Goal: Task Accomplishment & Management: Use online tool/utility

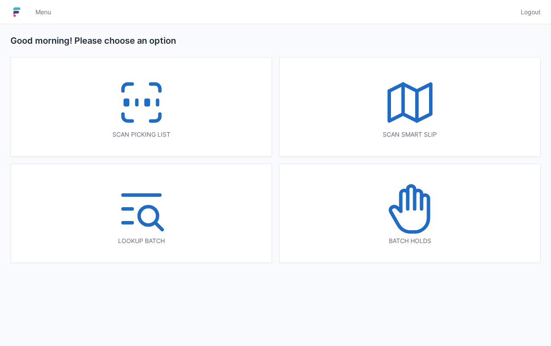
click at [167, 116] on icon at bounding box center [141, 102] width 55 height 55
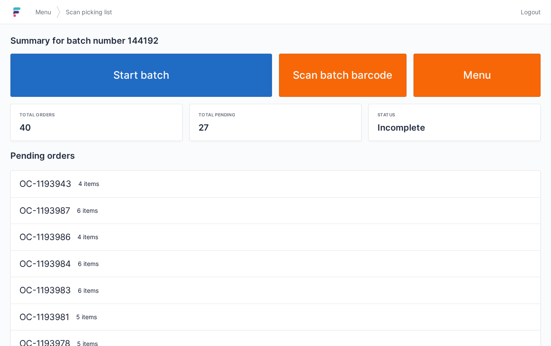
click at [231, 83] on link "Start batch" at bounding box center [141, 75] width 262 height 43
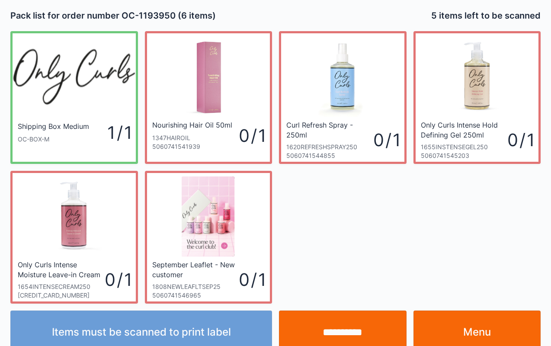
click at [494, 338] on link "Menu" at bounding box center [478, 332] width 128 height 43
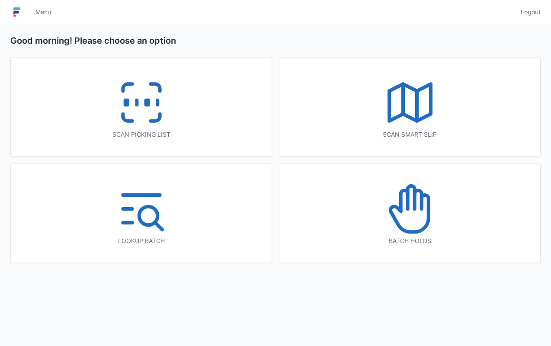
click at [466, 312] on div "Good morning! Please choose an option Scan picking list Scan smart slip Lookup …" at bounding box center [275, 185] width 551 height 322
click at [178, 120] on div "Scan picking list" at bounding box center [141, 107] width 261 height 99
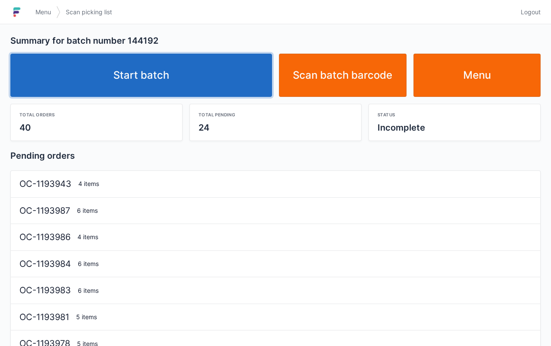
click at [229, 74] on link "Start batch" at bounding box center [141, 75] width 262 height 43
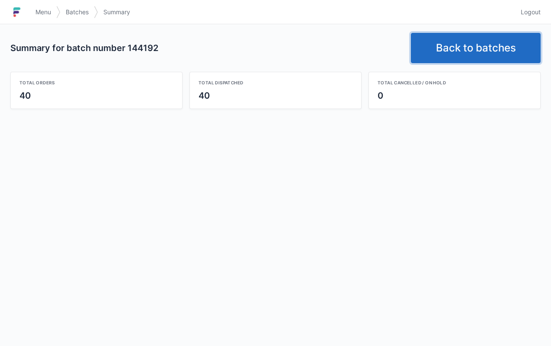
click at [474, 40] on link "Back to batches" at bounding box center [476, 48] width 130 height 30
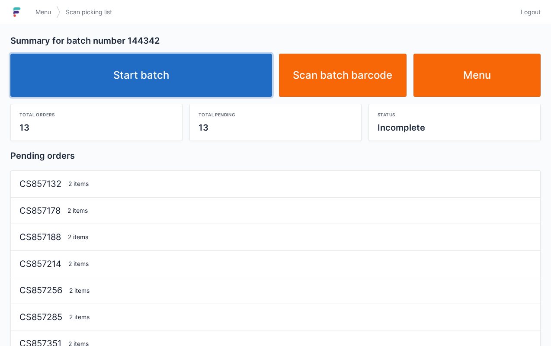
click at [232, 68] on link "Start batch" at bounding box center [141, 75] width 262 height 43
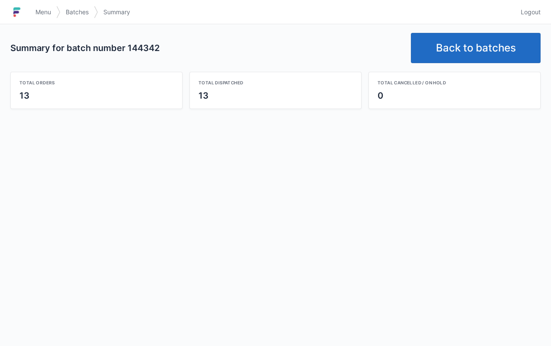
click at [454, 43] on link "Back to batches" at bounding box center [476, 48] width 130 height 30
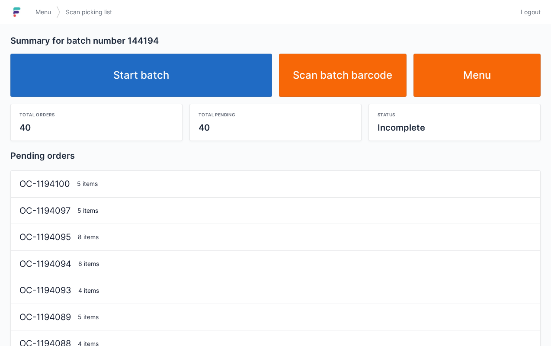
click at [195, 74] on link "Start batch" at bounding box center [141, 75] width 262 height 43
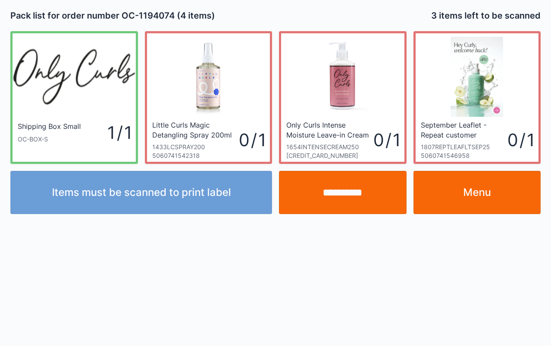
click at [499, 201] on link "Menu" at bounding box center [478, 192] width 128 height 43
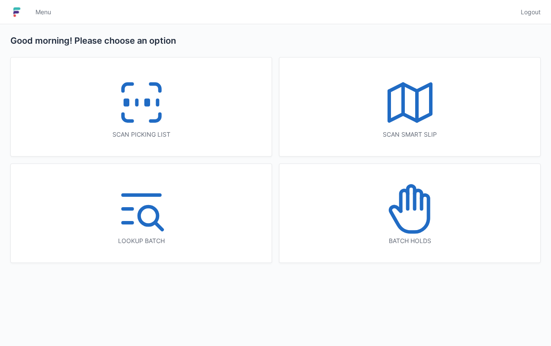
click at [177, 104] on div "Scan picking list" at bounding box center [141, 107] width 261 height 99
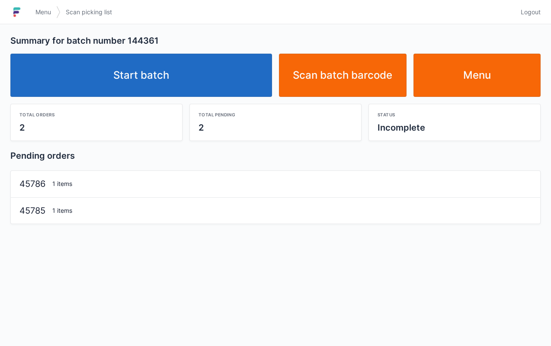
click at [221, 67] on link "Start batch" at bounding box center [141, 75] width 262 height 43
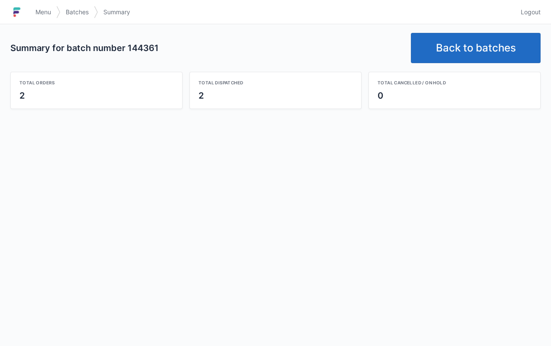
click at [474, 43] on link "Back to batches" at bounding box center [476, 48] width 130 height 30
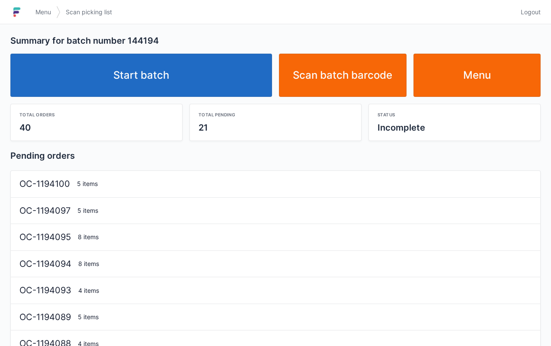
click at [240, 85] on link "Start batch" at bounding box center [141, 75] width 262 height 43
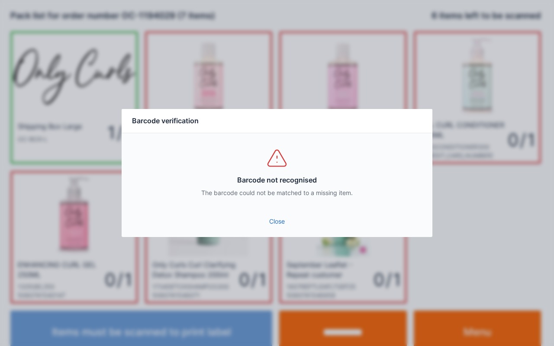
click at [278, 220] on link "Close" at bounding box center [277, 222] width 297 height 16
click at [266, 215] on link "Close" at bounding box center [277, 222] width 297 height 16
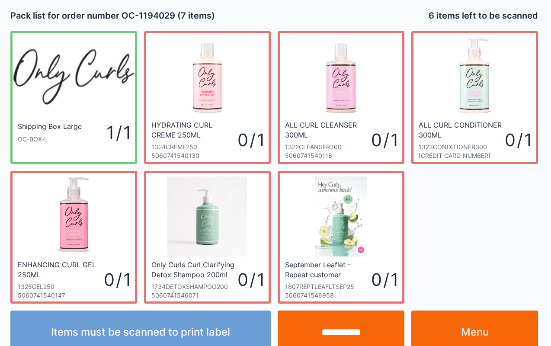
click at [470, 311] on link "Menu" at bounding box center [475, 332] width 127 height 43
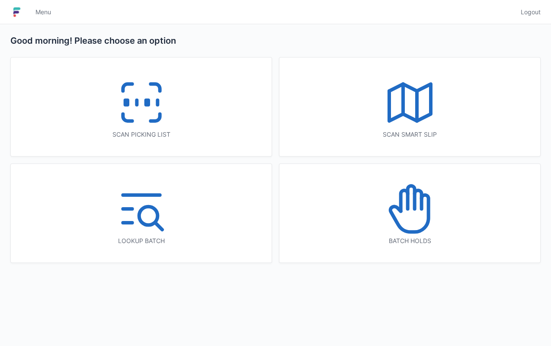
click at [184, 100] on div "Scan picking list" at bounding box center [141, 107] width 261 height 99
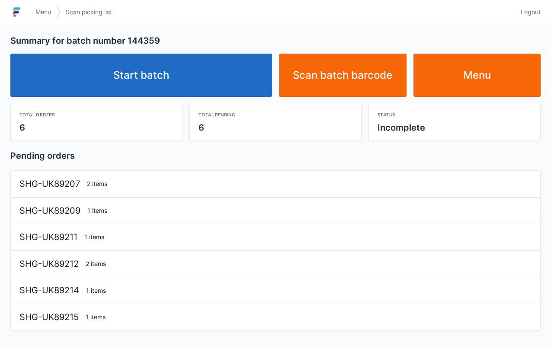
click at [207, 80] on link "Start batch" at bounding box center [141, 75] width 262 height 43
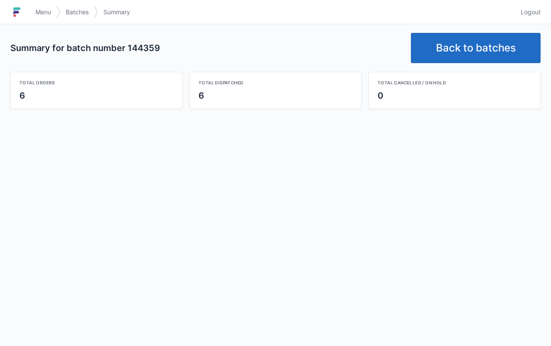
click at [473, 51] on link "Back to batches" at bounding box center [476, 48] width 130 height 30
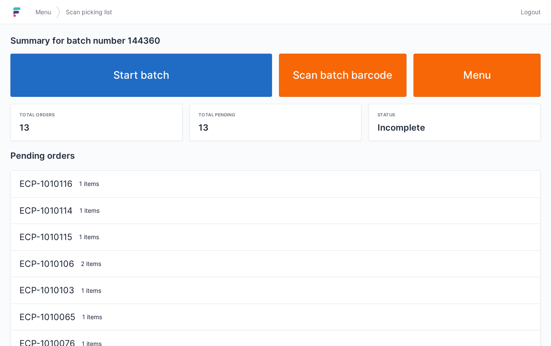
click at [193, 70] on link "Start batch" at bounding box center [141, 75] width 262 height 43
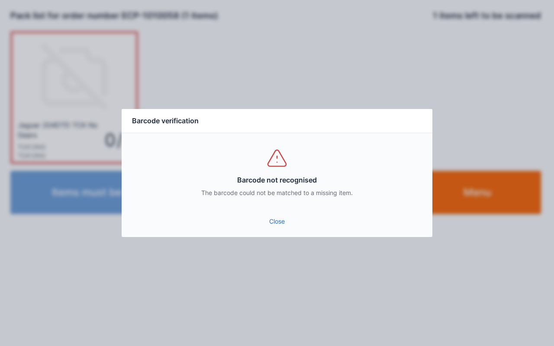
click at [273, 229] on link "Close" at bounding box center [277, 222] width 297 height 16
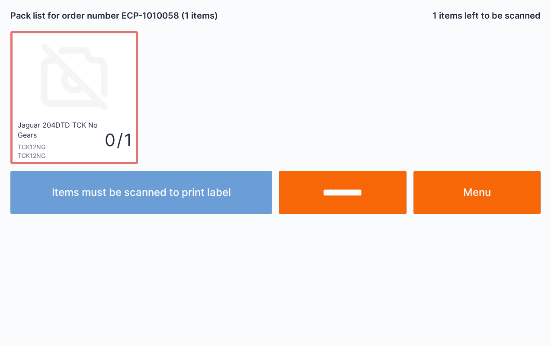
click at [341, 201] on input "**********" at bounding box center [343, 192] width 128 height 43
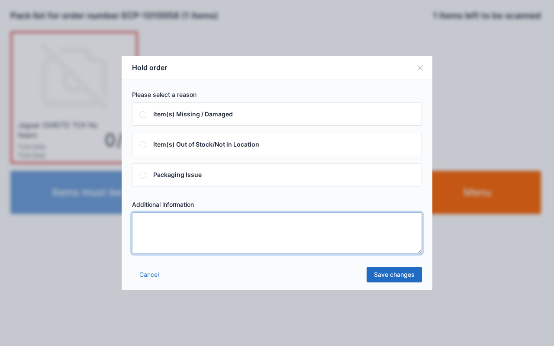
click at [255, 238] on textarea at bounding box center [277, 234] width 290 height 42
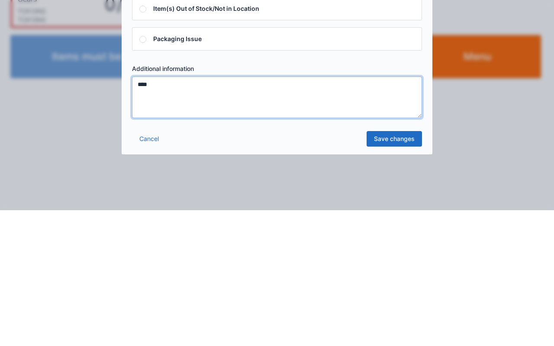
type textarea "****"
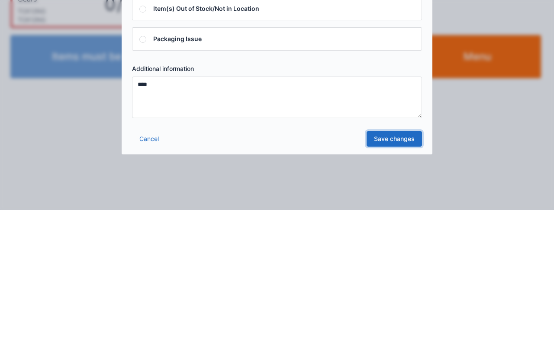
click at [396, 274] on link "Save changes" at bounding box center [394, 275] width 55 height 16
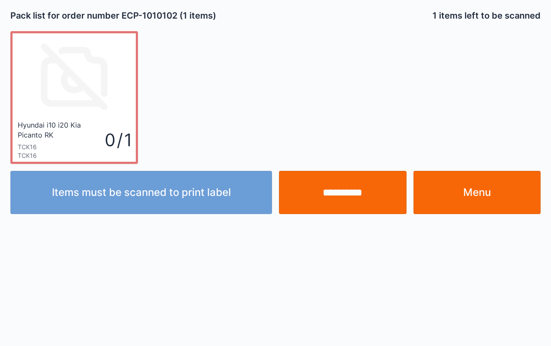
click at [483, 199] on link "Menu" at bounding box center [478, 192] width 128 height 43
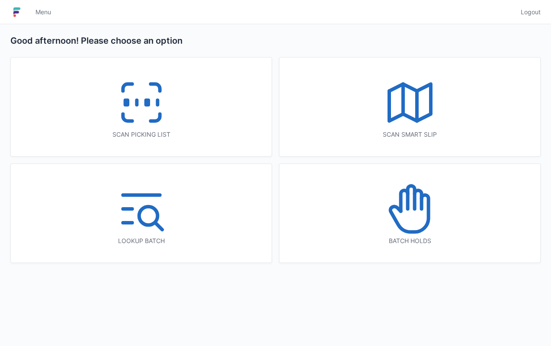
click at [431, 234] on icon at bounding box center [410, 208] width 55 height 55
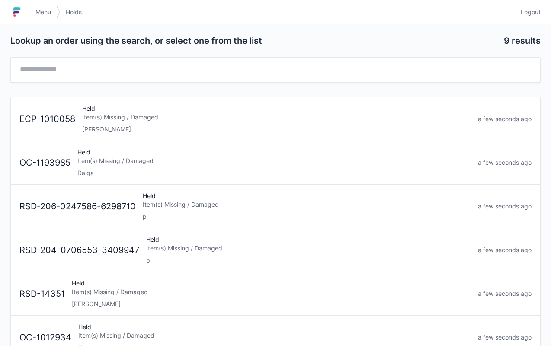
click at [274, 128] on div "Lori" at bounding box center [276, 129] width 389 height 9
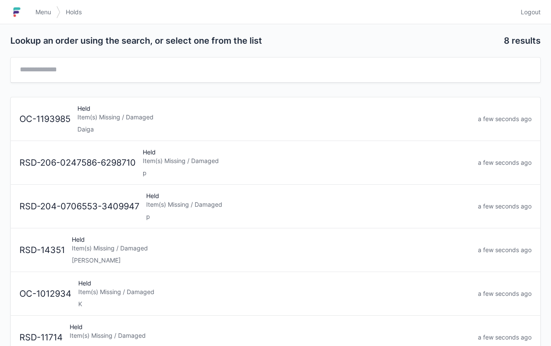
click at [42, 12] on span "Menu" at bounding box center [43, 12] width 16 height 9
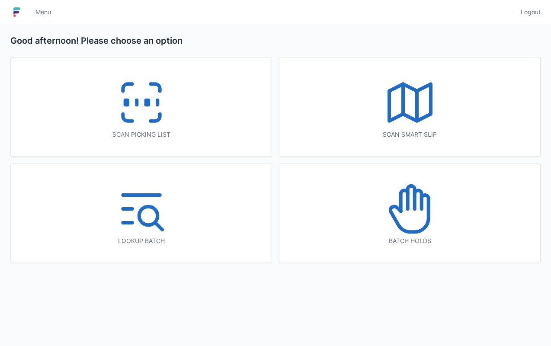
click at [128, 109] on icon at bounding box center [141, 102] width 55 height 55
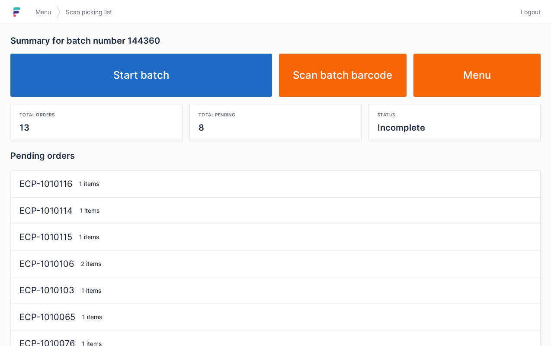
click at [227, 75] on link "Start batch" at bounding box center [141, 75] width 262 height 43
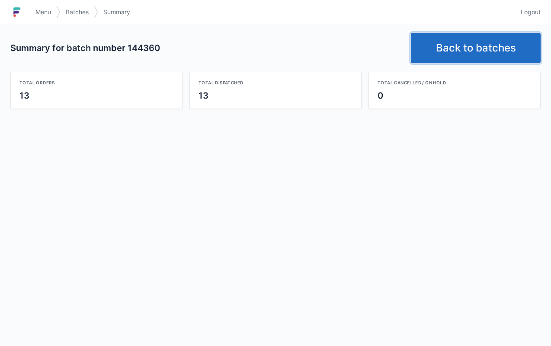
click at [464, 42] on link "Back to batches" at bounding box center [476, 48] width 130 height 30
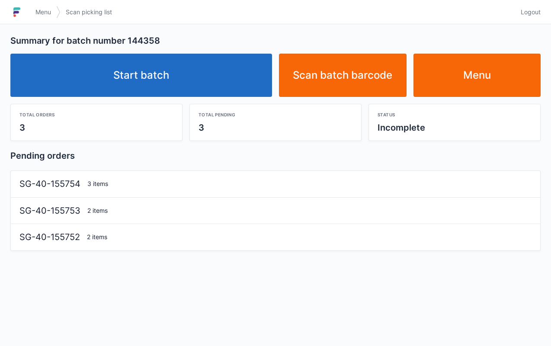
click at [233, 71] on link "Start batch" at bounding box center [141, 75] width 262 height 43
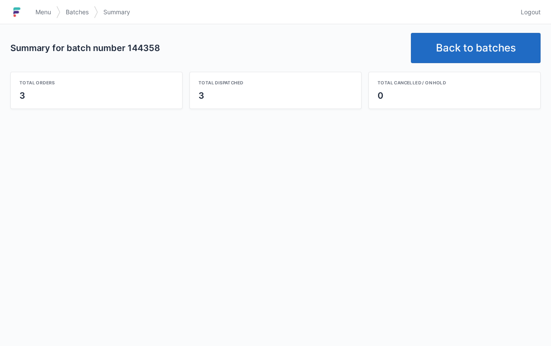
click at [469, 52] on link "Back to batches" at bounding box center [476, 48] width 130 height 30
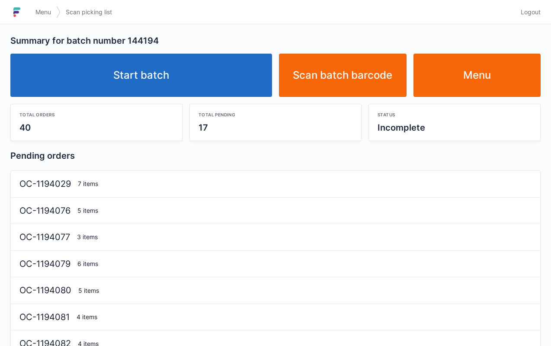
click at [222, 78] on link "Start batch" at bounding box center [141, 75] width 262 height 43
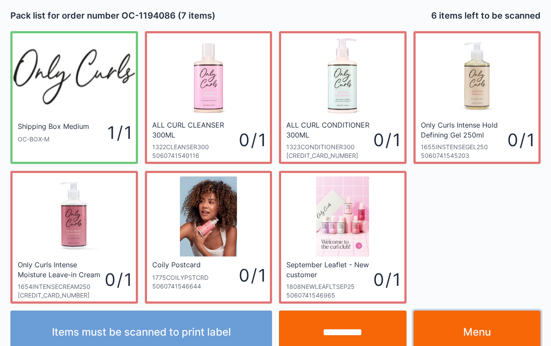
click at [494, 316] on link "Menu" at bounding box center [478, 332] width 128 height 43
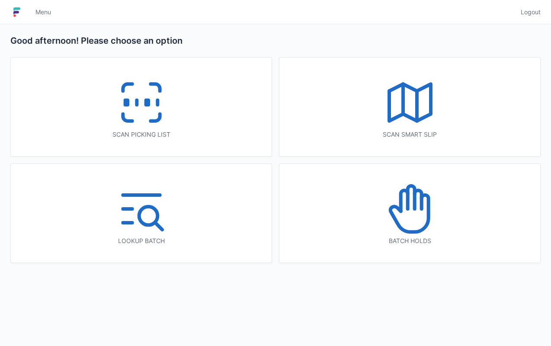
click at [133, 110] on icon at bounding box center [141, 102] width 55 height 55
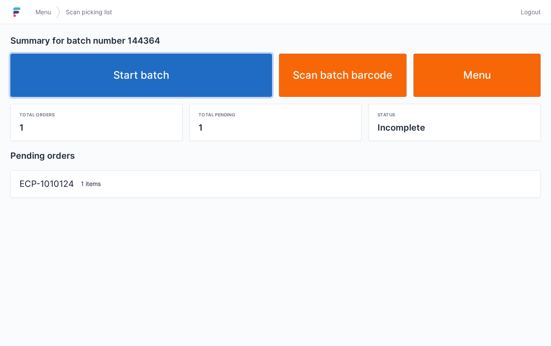
click at [224, 72] on link "Start batch" at bounding box center [141, 75] width 262 height 43
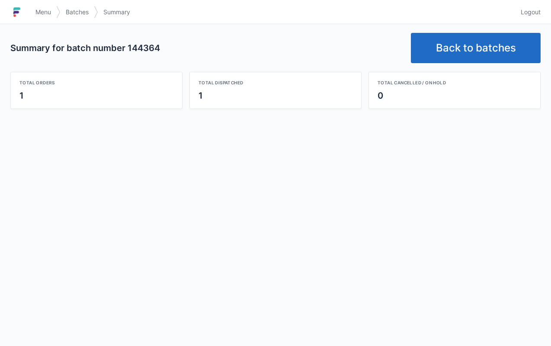
click at [481, 45] on link "Back to batches" at bounding box center [476, 48] width 130 height 30
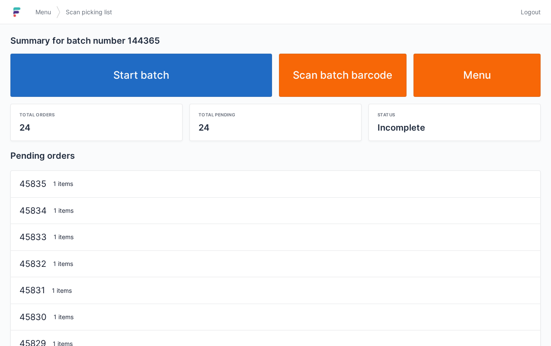
click at [211, 79] on link "Start batch" at bounding box center [141, 75] width 262 height 43
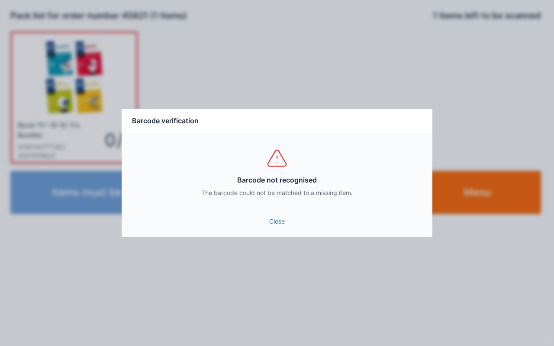
click at [286, 235] on div "Close" at bounding box center [277, 224] width 311 height 26
click at [287, 220] on link "Close" at bounding box center [277, 222] width 297 height 16
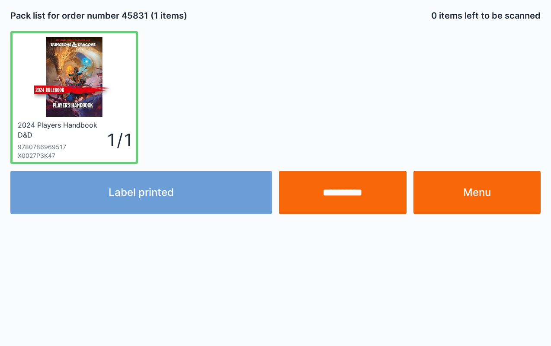
click at [492, 197] on link "Menu" at bounding box center [478, 192] width 128 height 43
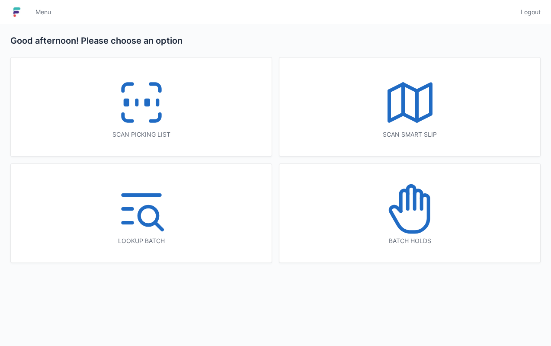
click at [114, 107] on icon at bounding box center [141, 102] width 55 height 55
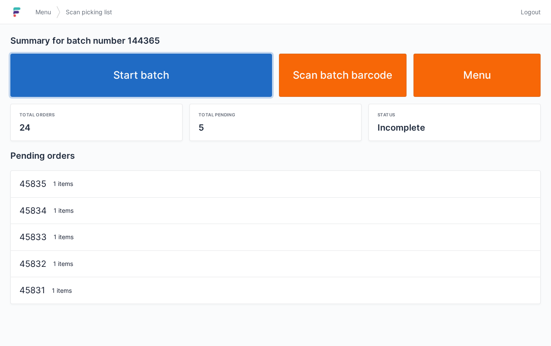
click at [219, 92] on link "Start batch" at bounding box center [141, 75] width 262 height 43
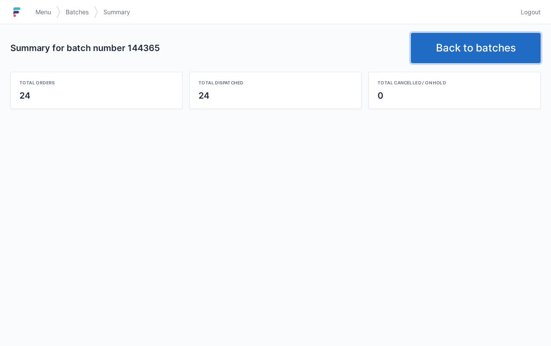
click at [471, 50] on link "Back to batches" at bounding box center [476, 48] width 130 height 30
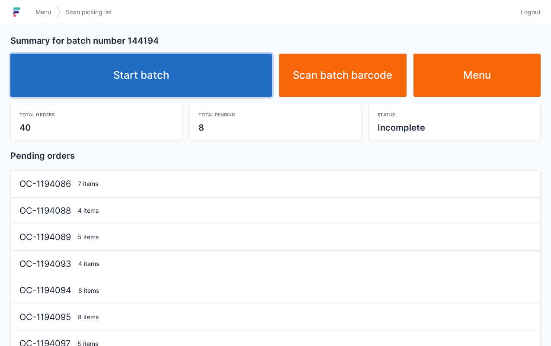
click at [223, 80] on link "Start batch" at bounding box center [141, 75] width 262 height 43
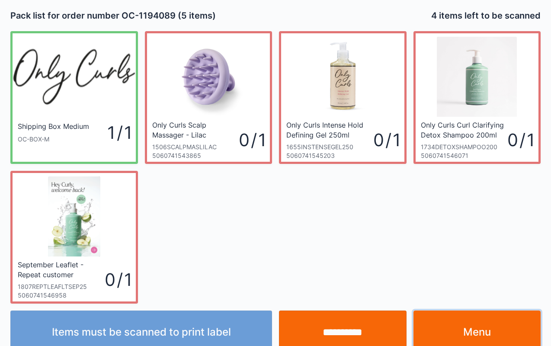
click at [504, 321] on link "Menu" at bounding box center [478, 332] width 128 height 43
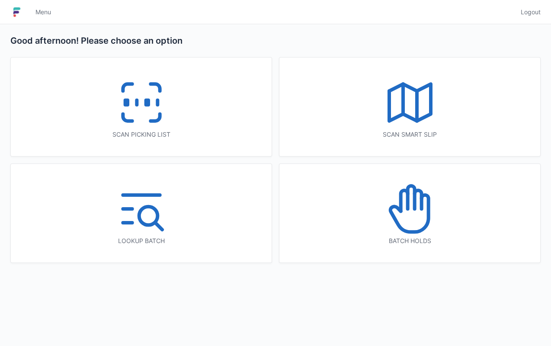
click at [156, 123] on icon at bounding box center [141, 102] width 55 height 55
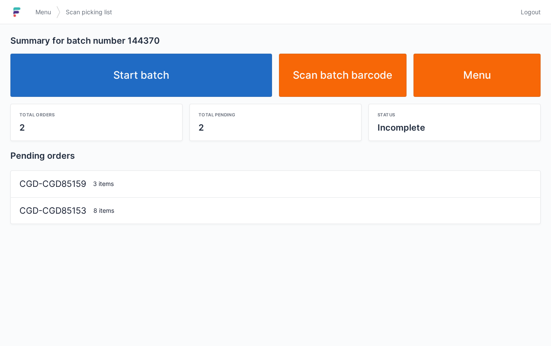
click at [210, 72] on link "Start batch" at bounding box center [141, 75] width 262 height 43
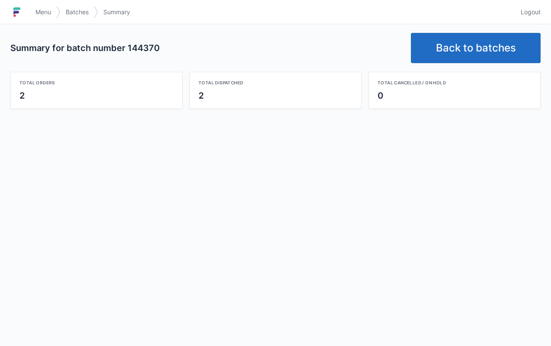
click at [473, 35] on link "Back to batches" at bounding box center [476, 48] width 130 height 30
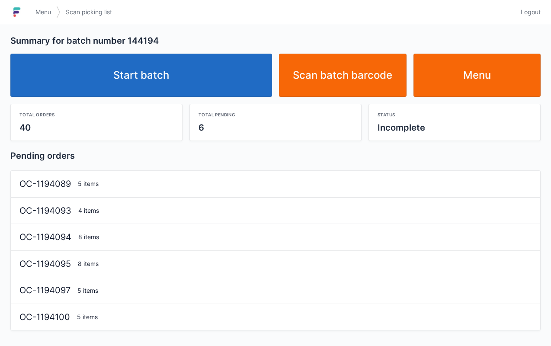
click at [190, 62] on link "Start batch" at bounding box center [141, 75] width 262 height 43
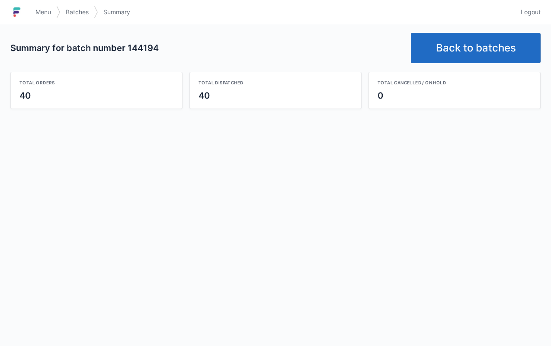
click at [486, 250] on div "Summary for batch number 144194 Back to batches Total orders 40 Total dispatche…" at bounding box center [275, 185] width 551 height 322
click at [1, 198] on div "Summary for batch number 144194 Back to batches Total orders 40 Total dispatche…" at bounding box center [275, 185] width 551 height 322
